Goal: Find specific page/section: Find specific page/section

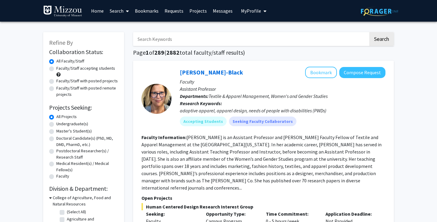
click at [217, 9] on link "Messages" at bounding box center [223, 10] width 26 height 21
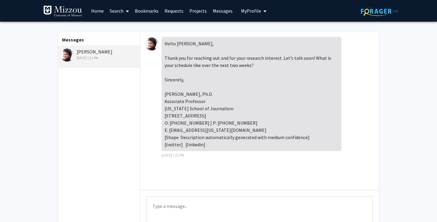
click at [102, 54] on div "[PERSON_NAME] [DATE] 7:21 PM" at bounding box center [99, 54] width 78 height 13
click at [175, 11] on link "Requests" at bounding box center [174, 10] width 25 height 21
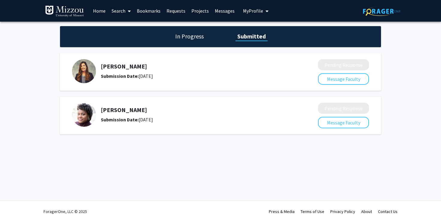
click at [125, 112] on h5 "[PERSON_NAME]" at bounding box center [193, 109] width 185 height 7
click at [85, 114] on img at bounding box center [84, 115] width 24 height 24
click at [118, 11] on link "Search" at bounding box center [121, 10] width 25 height 21
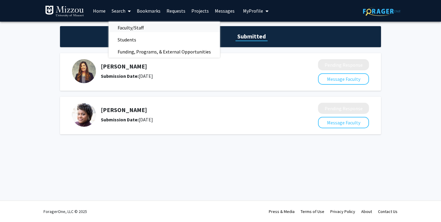
click at [127, 28] on span "Faculty/Staff" at bounding box center [131, 28] width 44 height 12
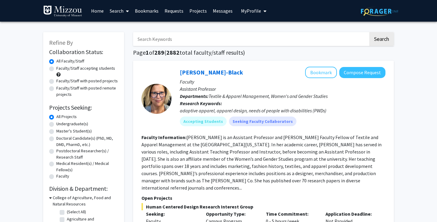
click at [176, 38] on input "Search Keywords" at bounding box center [250, 39] width 235 height 14
type input "[PERSON_NAME]"
click at [369, 32] on button "Search" at bounding box center [381, 39] width 25 height 14
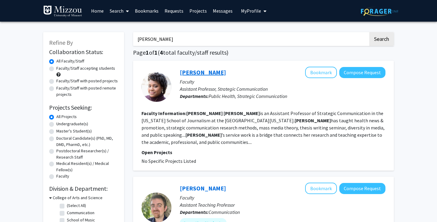
click at [211, 71] on link "[PERSON_NAME]" at bounding box center [203, 71] width 46 height 7
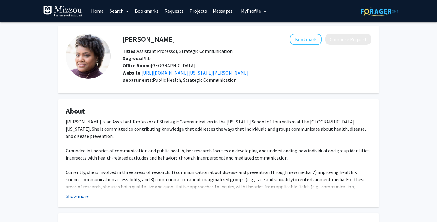
click at [68, 195] on button "Show more" at bounding box center [77, 195] width 23 height 7
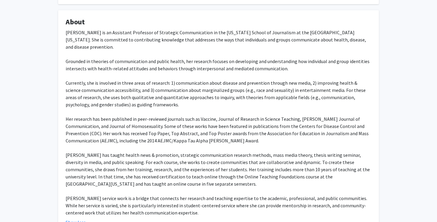
scroll to position [102, 0]
